Goal: Information Seeking & Learning: Learn about a topic

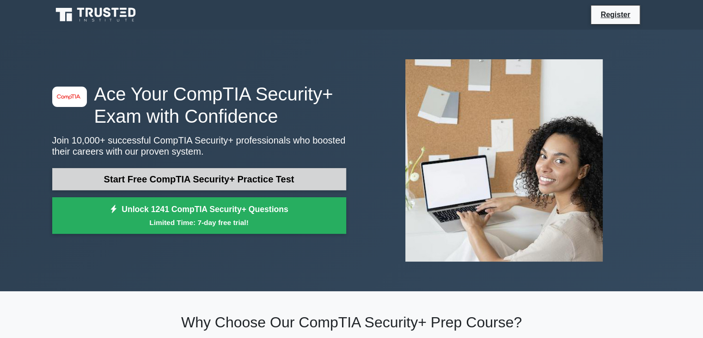
click at [240, 179] on link "Start Free CompTIA Security+ Practice Test" at bounding box center [199, 179] width 294 height 22
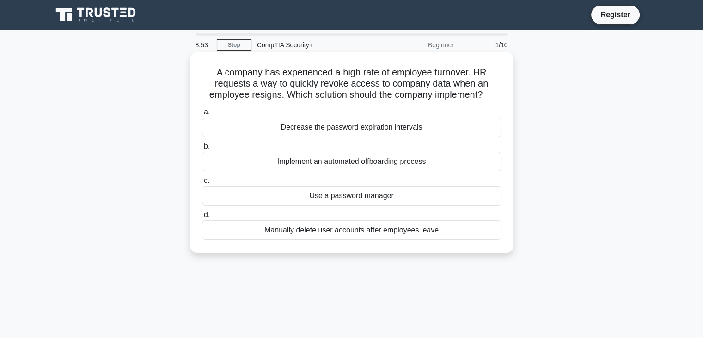
click at [340, 165] on div "Implement an automated offboarding process" at bounding box center [352, 161] width 300 height 19
click at [202, 149] on input "b. Implement an automated offboarding process" at bounding box center [202, 146] width 0 height 6
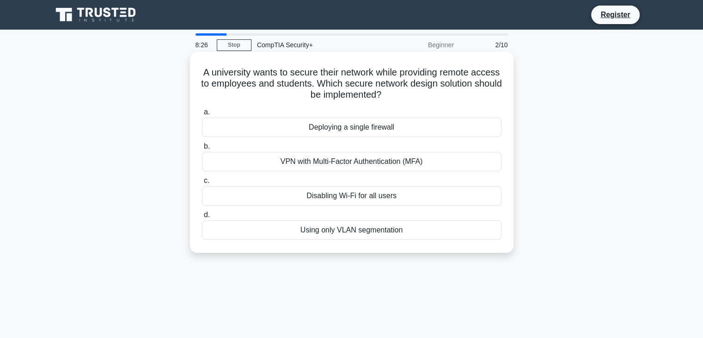
click at [332, 166] on div "VPN with Multi-Factor Authentication (MFA)" at bounding box center [352, 161] width 300 height 19
click at [202, 149] on input "b. VPN with Multi-Factor Authentication (MFA)" at bounding box center [202, 146] width 0 height 6
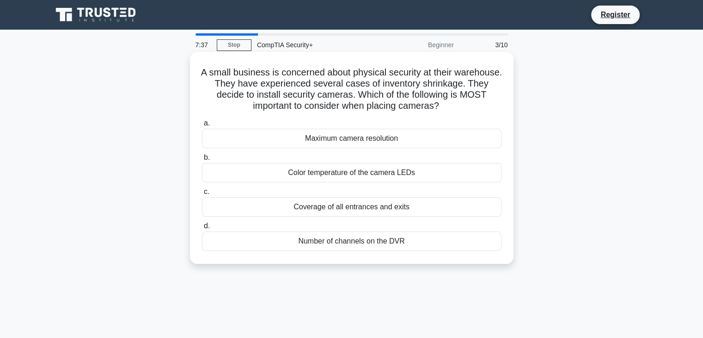
click at [390, 209] on div "Coverage of all entrances and exits" at bounding box center [352, 206] width 300 height 19
click at [202, 195] on input "c. Coverage of all entrances and exits" at bounding box center [202, 192] width 0 height 6
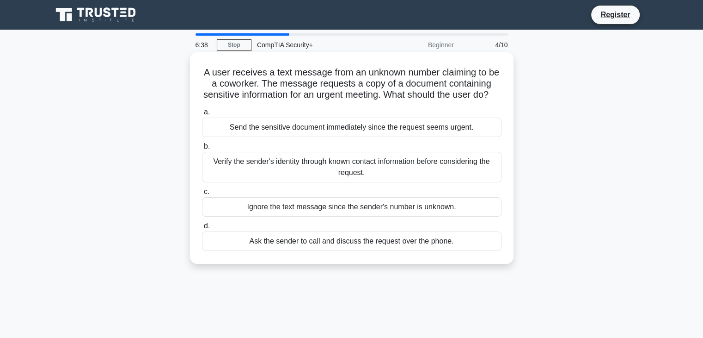
click at [394, 182] on div "Verify the sender's identity through known contact information before consideri…" at bounding box center [352, 167] width 300 height 31
click at [202, 149] on input "b. Verify the sender's identity through known contact information before consid…" at bounding box center [202, 146] width 0 height 6
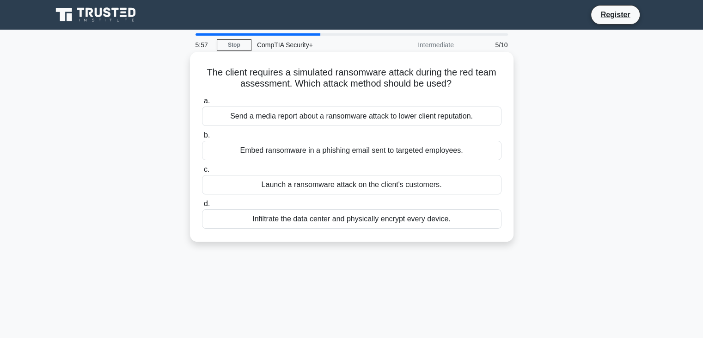
click at [314, 150] on div "Embed ransomware in a phishing email sent to targeted employees." at bounding box center [352, 150] width 300 height 19
click at [202, 138] on input "b. Embed ransomware in a phishing email sent to targeted employees." at bounding box center [202, 135] width 0 height 6
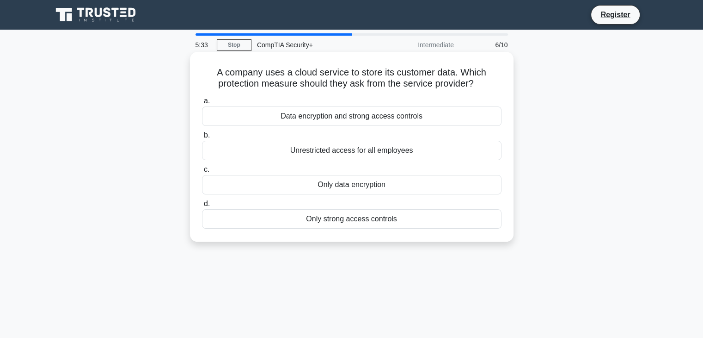
click at [326, 120] on div "Data encryption and strong access controls" at bounding box center [352, 115] width 300 height 19
click at [202, 104] on input "a. Data encryption and strong access controls" at bounding box center [202, 101] width 0 height 6
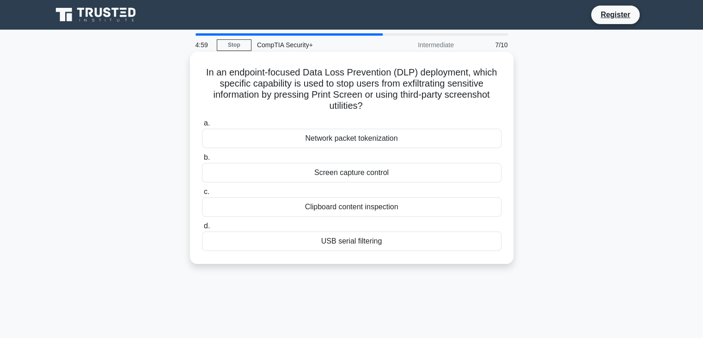
click at [353, 178] on div "Screen capture control" at bounding box center [352, 172] width 300 height 19
click at [202, 160] on input "b. Screen capture control" at bounding box center [202, 157] width 0 height 6
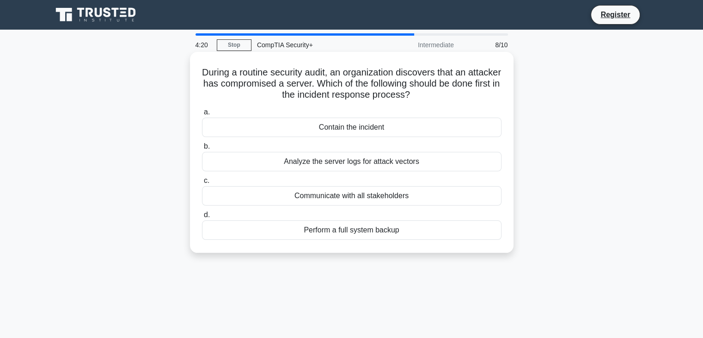
click at [327, 123] on div "Contain the incident" at bounding box center [352, 126] width 300 height 19
click at [202, 115] on input "a. Contain the incident" at bounding box center [202, 112] width 0 height 6
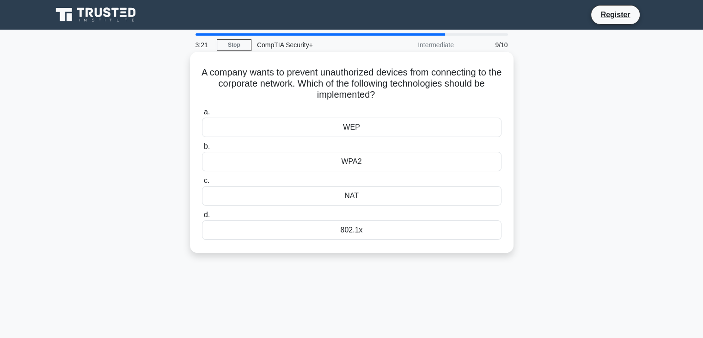
click at [345, 230] on div "802.1x" at bounding box center [352, 229] width 300 height 19
click at [202, 218] on input "d. 802.1x" at bounding box center [202, 215] width 0 height 6
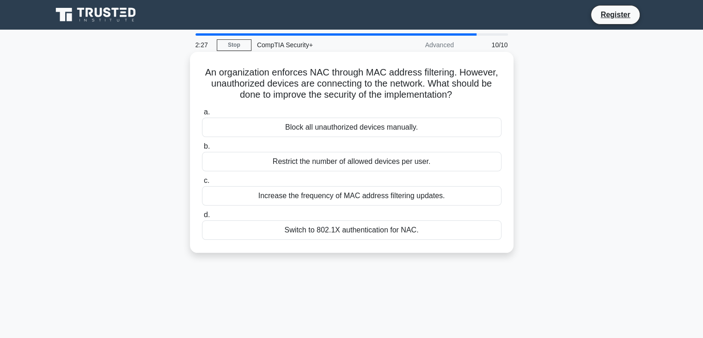
click at [335, 230] on div "Switch to 802.1X authentication for NAC." at bounding box center [352, 229] width 300 height 19
click at [202, 218] on input "d. Switch to 802.1X authentication for NAC." at bounding box center [202, 215] width 0 height 6
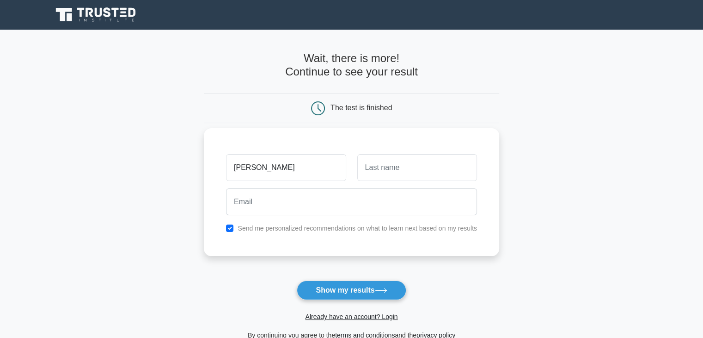
type input "[PERSON_NAME]"
type input "P"
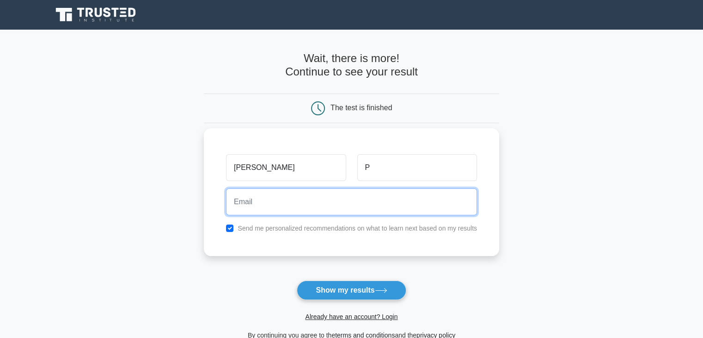
click at [256, 203] on input "email" at bounding box center [351, 201] width 251 height 27
type input "jagdeeshpersonal@gmail.com"
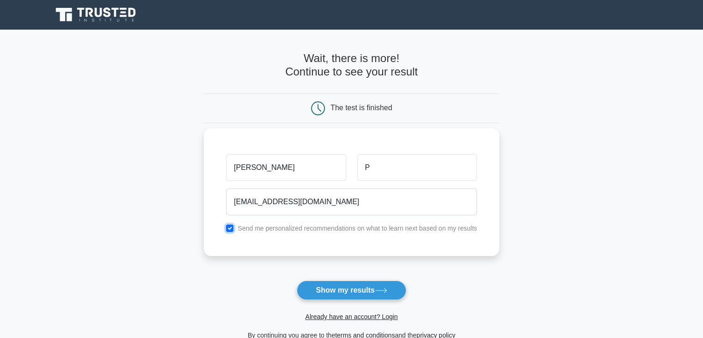
click at [229, 228] on input "checkbox" at bounding box center [229, 227] width 7 height 7
checkbox input "false"
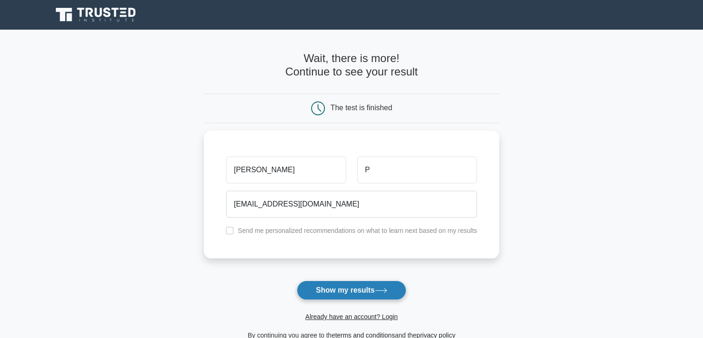
click at [357, 291] on button "Show my results" at bounding box center [351, 289] width 109 height 19
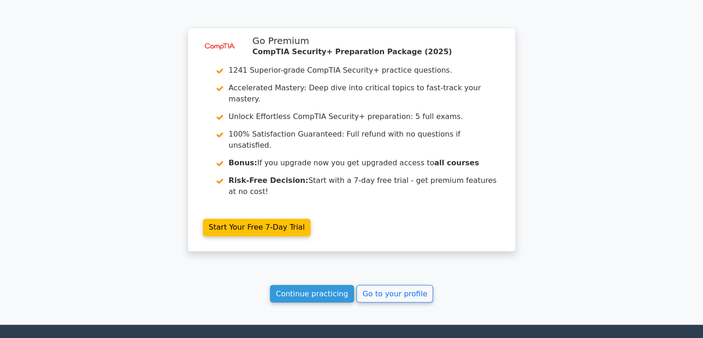
scroll to position [1495, 0]
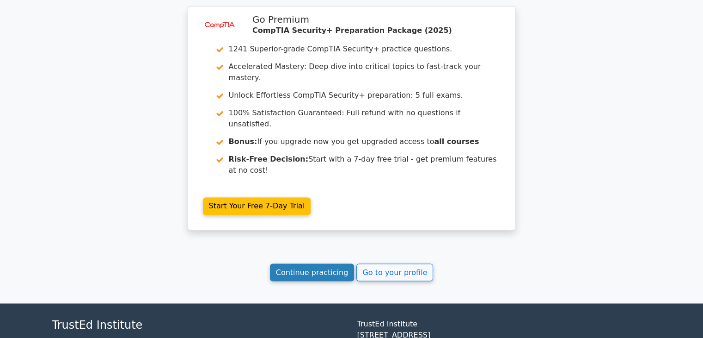
click at [326, 263] on link "Continue practicing" at bounding box center [312, 272] width 85 height 18
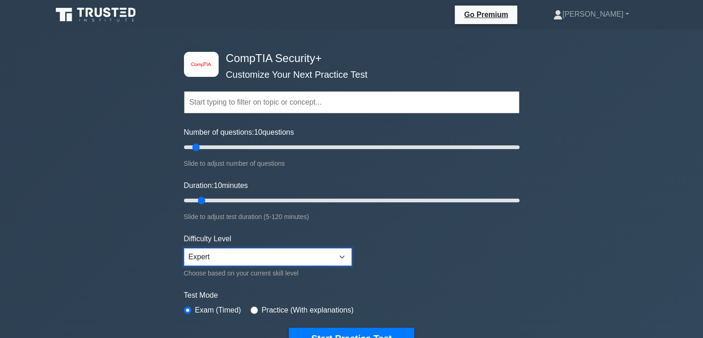
click at [312, 249] on select "Beginner Intermediate Expert" at bounding box center [268, 257] width 168 height 18
click at [184, 248] on select "Beginner Intermediate Expert" at bounding box center [268, 257] width 168 height 18
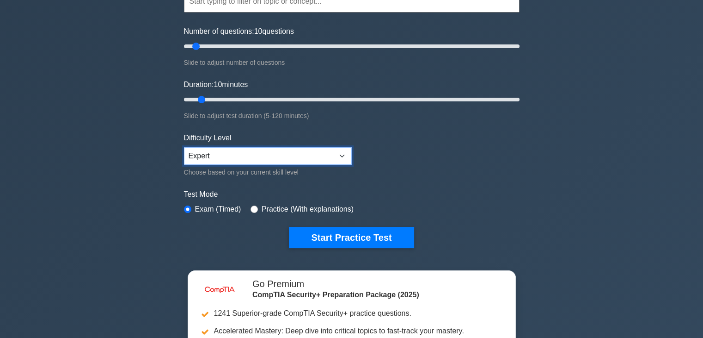
scroll to position [101, 0]
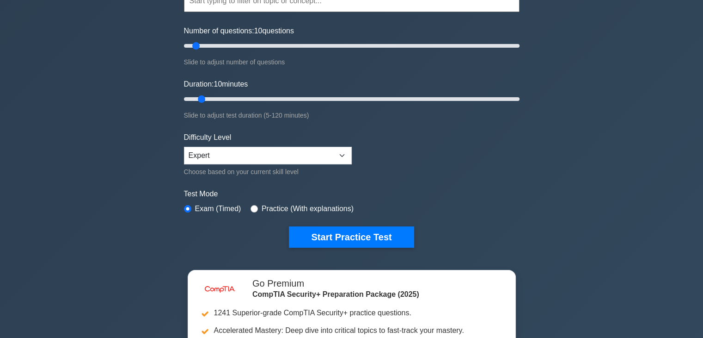
click at [256, 206] on div "Practice (With explanations)" at bounding box center [302, 208] width 103 height 11
click at [251, 207] on input "radio" at bounding box center [254, 208] width 7 height 7
radio input "true"
click at [186, 207] on input "radio" at bounding box center [187, 208] width 7 height 7
radio input "true"
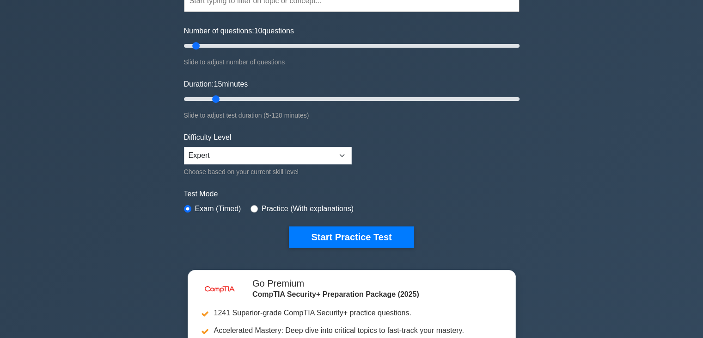
drag, startPoint x: 203, startPoint y: 96, endPoint x: 212, endPoint y: 96, distance: 8.8
type input "15"
click at [212, 96] on input "Duration: 15 minutes" at bounding box center [352, 98] width 336 height 11
drag, startPoint x: 195, startPoint y: 47, endPoint x: 188, endPoint y: 47, distance: 6.9
type input "5"
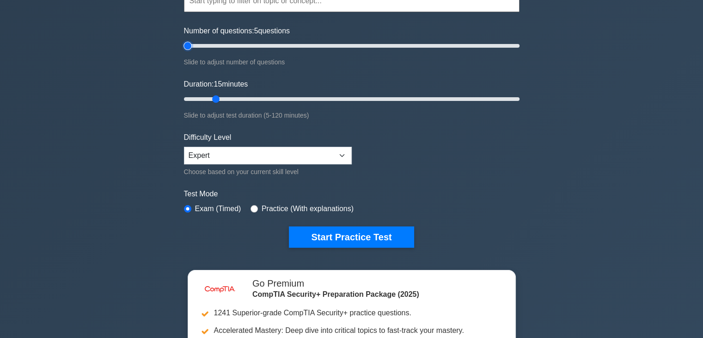
click at [188, 47] on input "Number of questions: 5 questions" at bounding box center [352, 45] width 336 height 11
drag, startPoint x: 215, startPoint y: 98, endPoint x: 205, endPoint y: 98, distance: 9.8
type input "10"
click at [205, 98] on input "Duration: 10 minutes" at bounding box center [352, 98] width 336 height 11
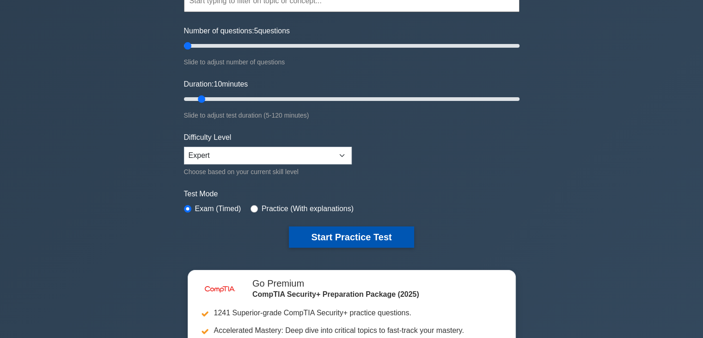
click at [362, 238] on button "Start Practice Test" at bounding box center [351, 236] width 125 height 21
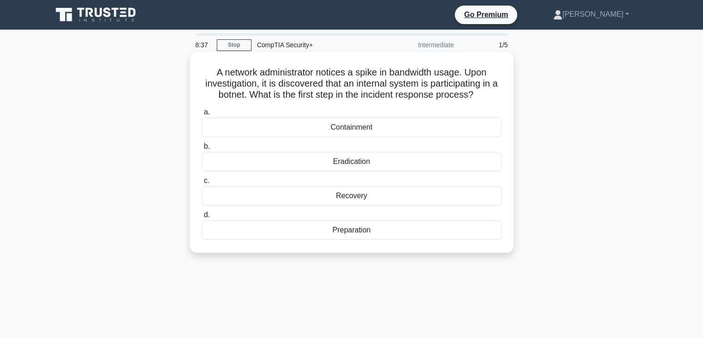
click at [359, 130] on div "Containment" at bounding box center [352, 126] width 300 height 19
click at [202, 115] on input "a. Containment" at bounding box center [202, 112] width 0 height 6
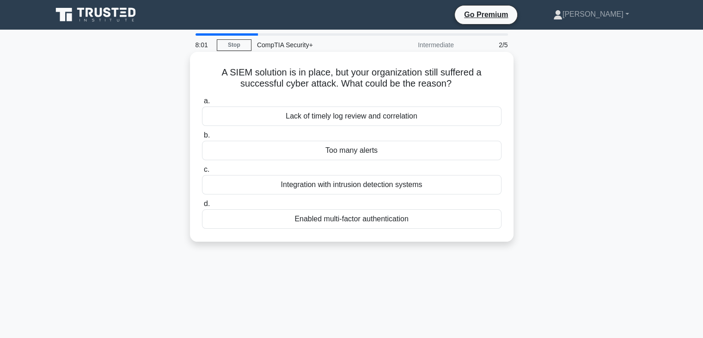
click at [331, 123] on div "Lack of timely log review and correlation" at bounding box center [352, 115] width 300 height 19
click at [202, 104] on input "a. Lack of timely log review and correlation" at bounding box center [202, 101] width 0 height 6
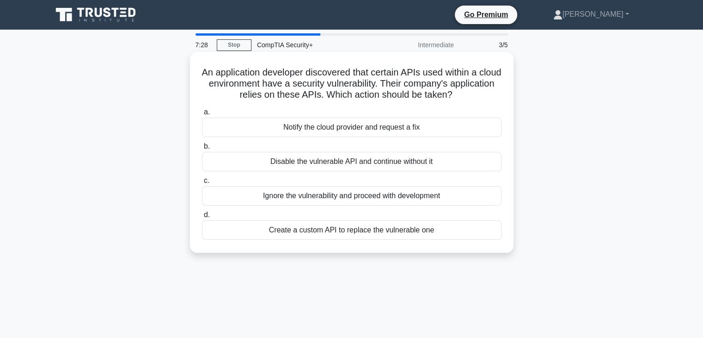
click at [347, 134] on div "Notify the cloud provider and request a fix" at bounding box center [352, 126] width 300 height 19
click at [202, 115] on input "a. Notify the cloud provider and request a fix" at bounding box center [202, 112] width 0 height 6
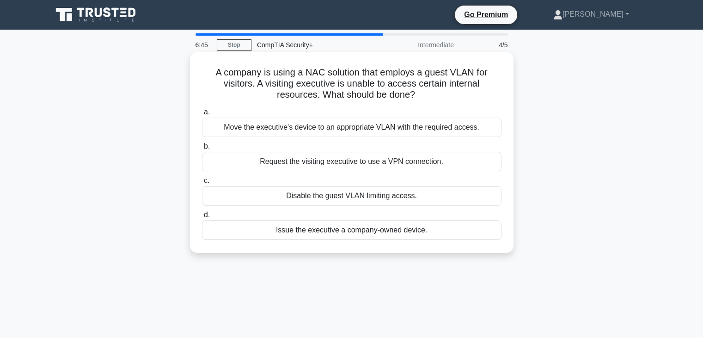
click at [350, 129] on div "Move the executive's device to an appropriate VLAN with the required access." at bounding box center [352, 126] width 300 height 19
click at [202, 115] on input "a. Move the executive's device to an appropriate VLAN with the required access." at bounding box center [202, 112] width 0 height 6
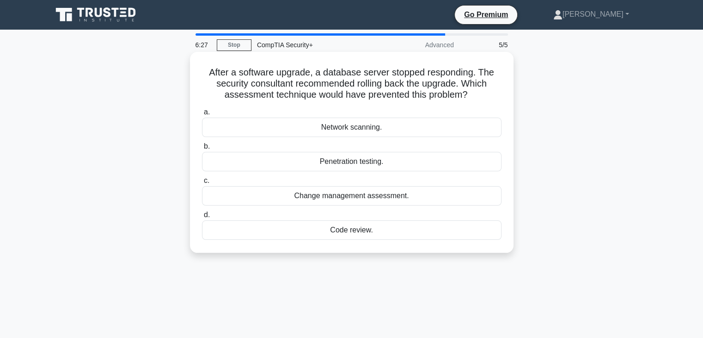
click at [357, 202] on div "Change management assessment." at bounding box center [352, 195] width 300 height 19
click at [202, 184] on input "c. Change management assessment." at bounding box center [202, 181] width 0 height 6
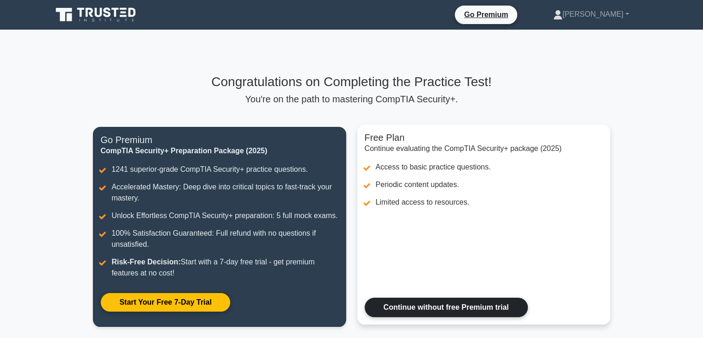
click at [437, 314] on link "Continue without free Premium trial" at bounding box center [446, 306] width 163 height 19
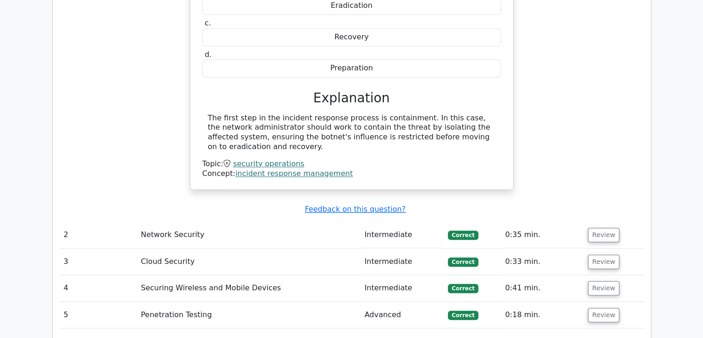
scroll to position [869, 0]
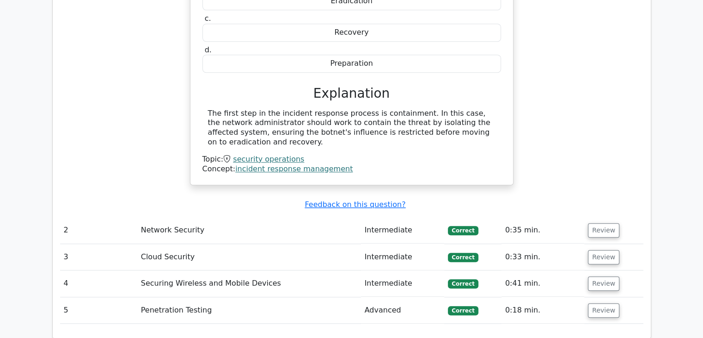
click at [269, 217] on td "Network Security" at bounding box center [249, 230] width 224 height 26
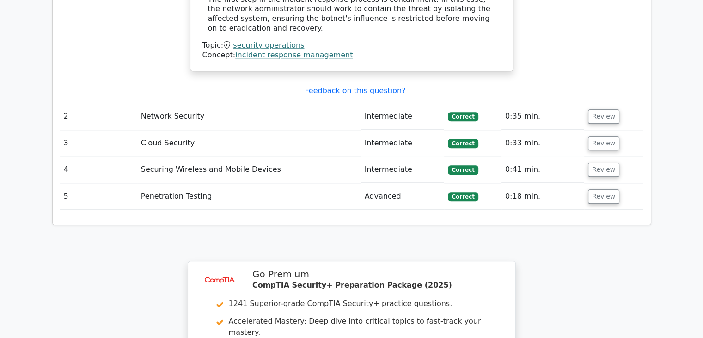
scroll to position [984, 0]
click at [600, 182] on td "Review" at bounding box center [613, 195] width 59 height 26
click at [600, 188] on button "Review" at bounding box center [603, 195] width 31 height 14
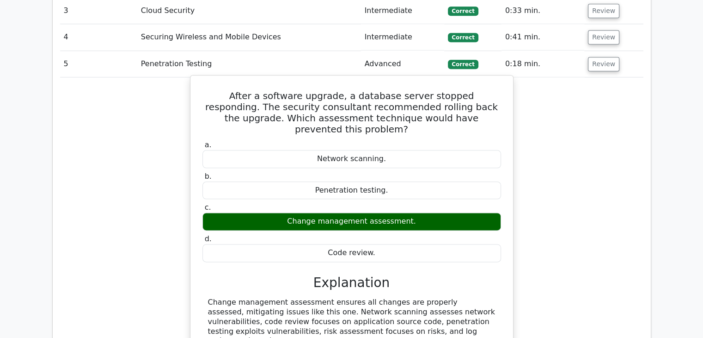
scroll to position [1115, 0]
